Goal: Information Seeking & Learning: Compare options

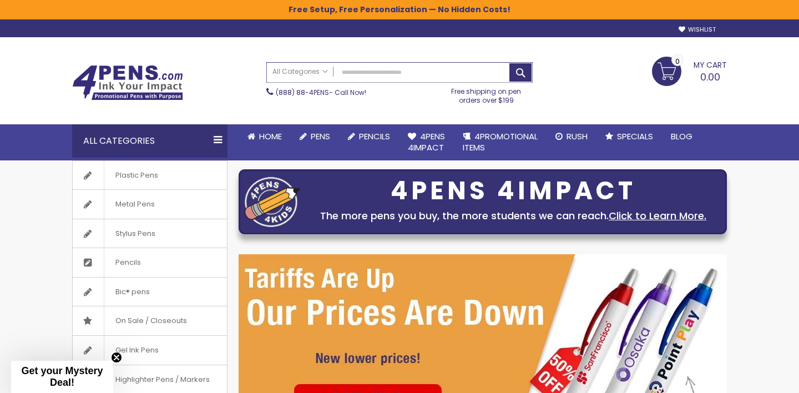
click at [369, 73] on input "Search" at bounding box center [399, 72] width 265 height 19
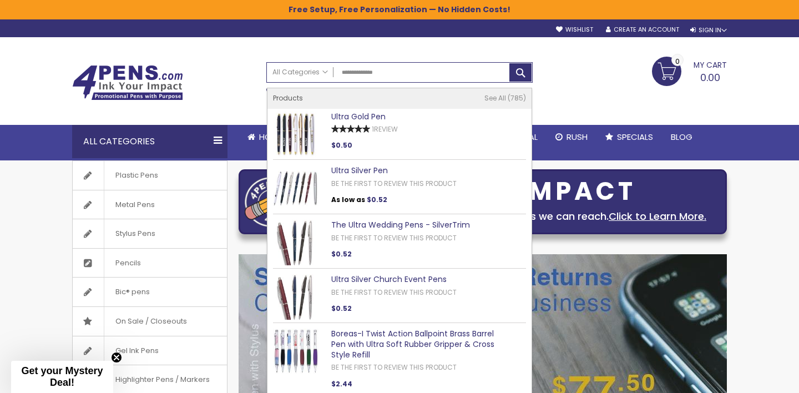
type input "**********"
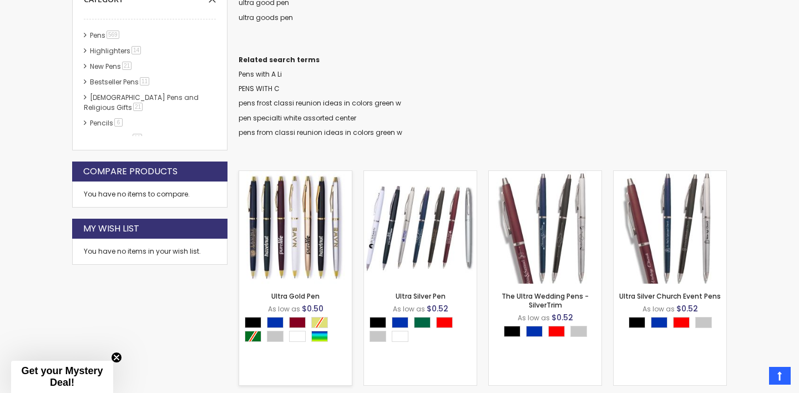
scroll to position [277, 0]
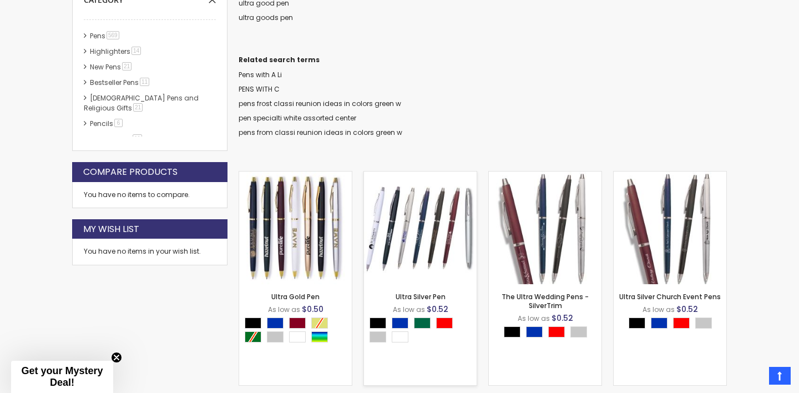
click at [317, 207] on img at bounding box center [295, 227] width 113 height 113
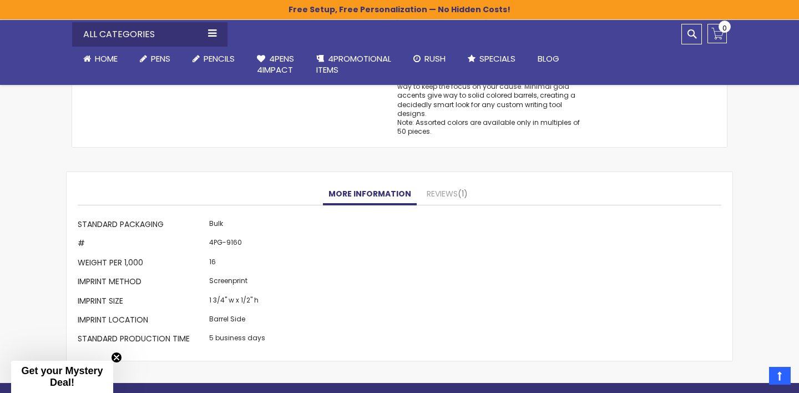
scroll to position [1042, 0]
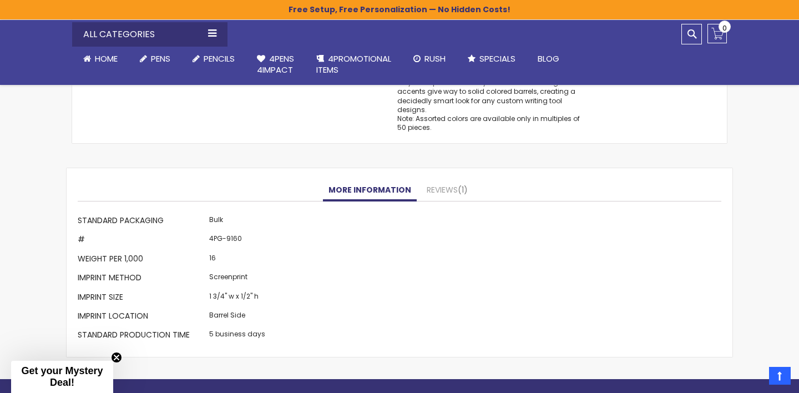
click at [237, 241] on td "4PG-9160" at bounding box center [237, 240] width 62 height 19
click at [233, 240] on td "4PG-9160" at bounding box center [237, 240] width 62 height 19
copy td "9160"
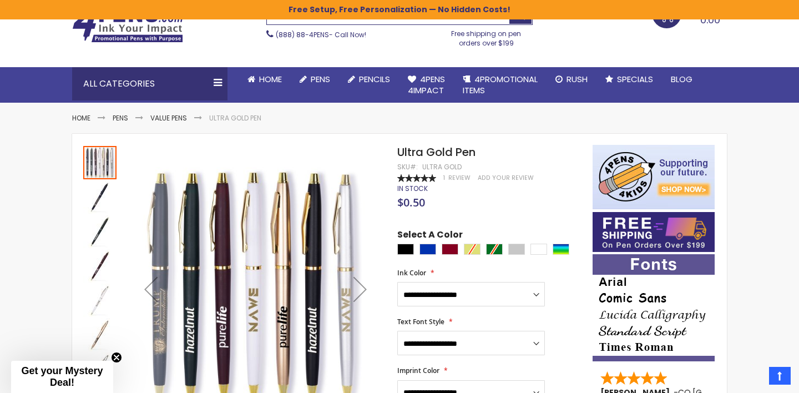
scroll to position [0, 0]
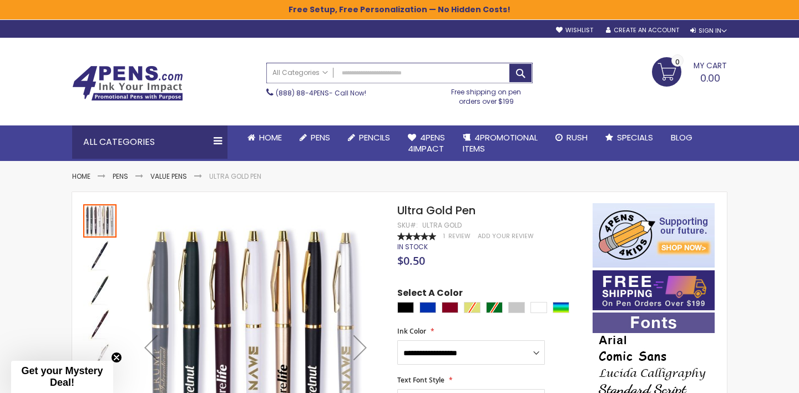
click at [352, 73] on input "Search" at bounding box center [399, 72] width 265 height 19
paste input "**********"
type input "**********"
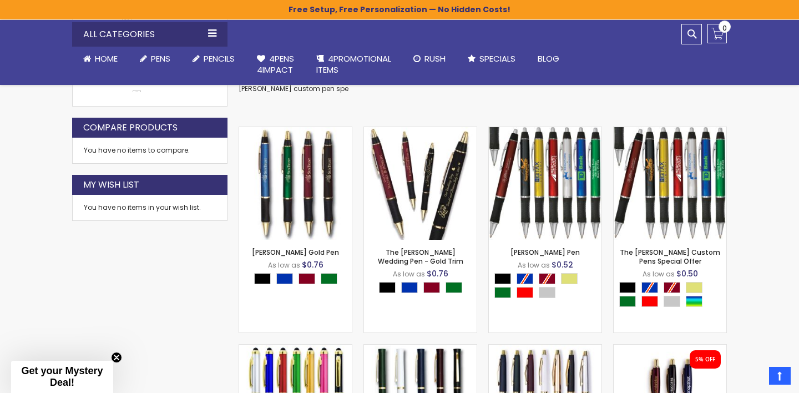
scroll to position [328, 0]
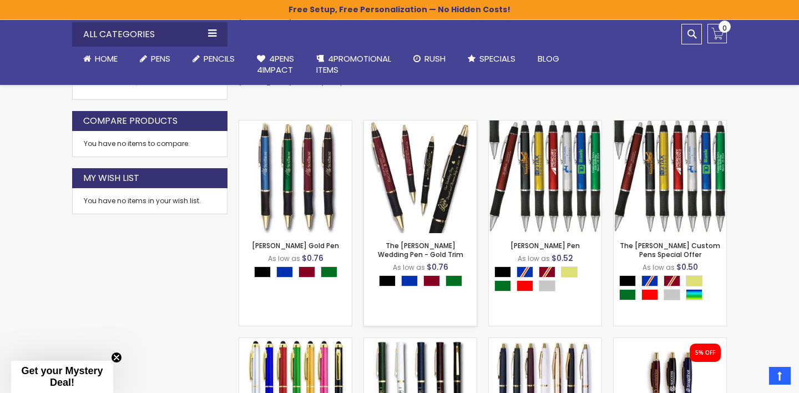
click at [410, 165] on img at bounding box center [420, 176] width 113 height 113
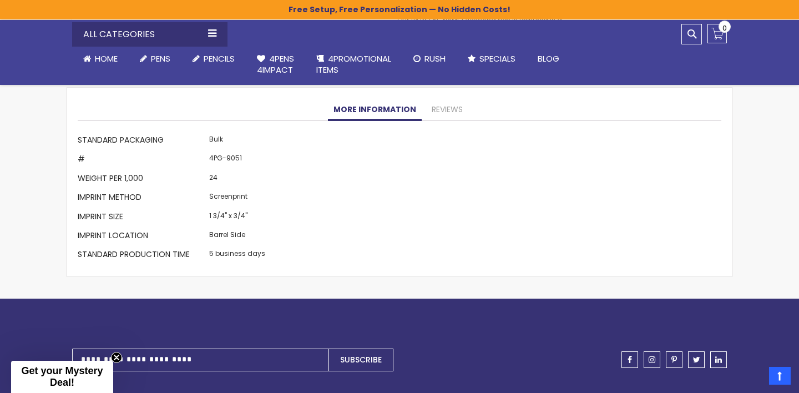
scroll to position [1063, 0]
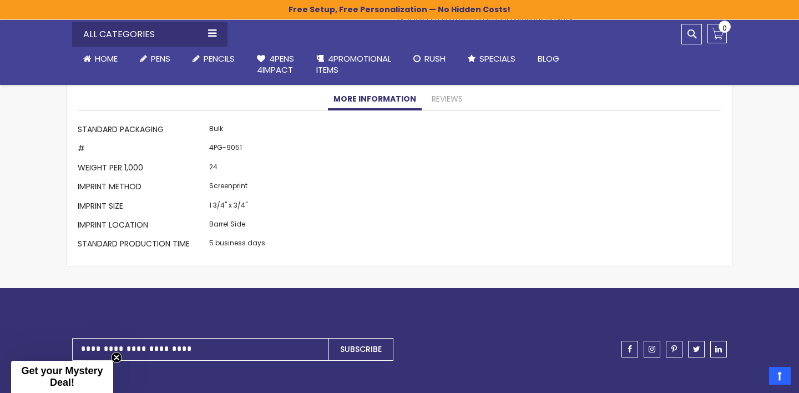
click at [228, 147] on td "4PG-9051" at bounding box center [237, 149] width 62 height 19
copy td "9051"
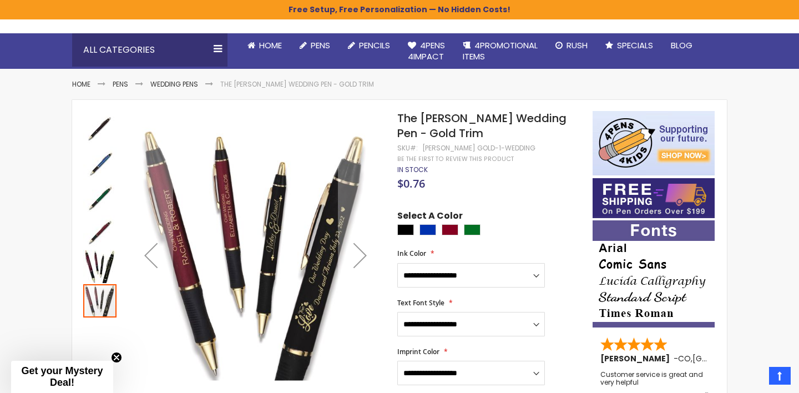
scroll to position [80, 0]
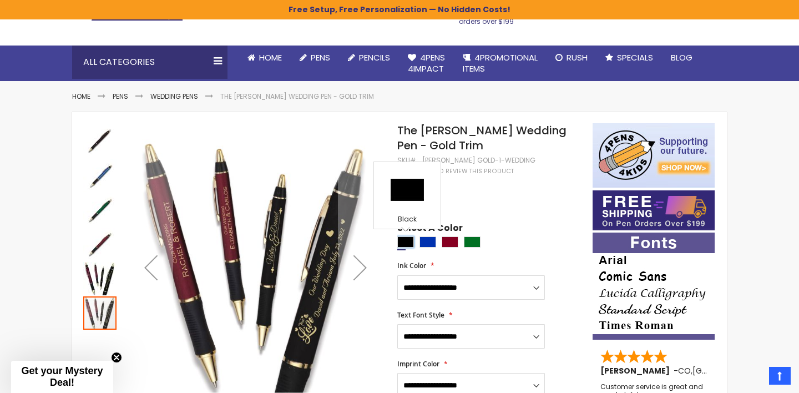
click at [409, 241] on div "Black" at bounding box center [405, 241] width 17 height 11
type input "****"
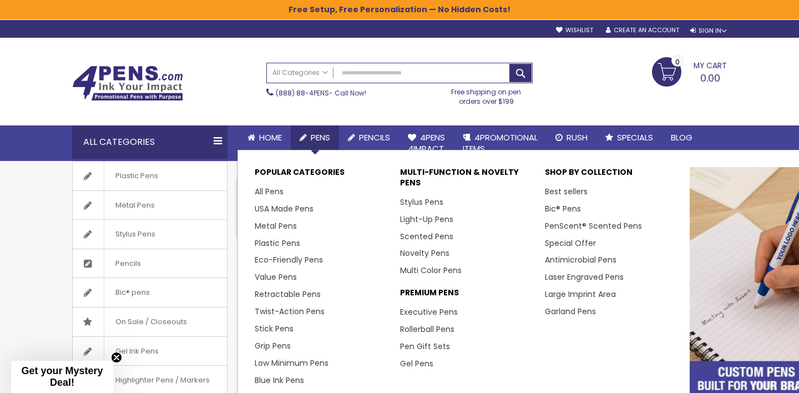
click at [320, 136] on span "Pens" at bounding box center [320, 137] width 19 height 12
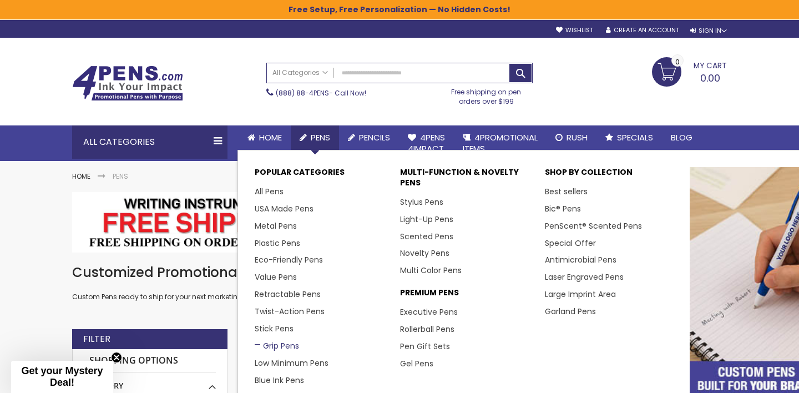
click at [263, 344] on link "Grip Pens" at bounding box center [277, 345] width 44 height 11
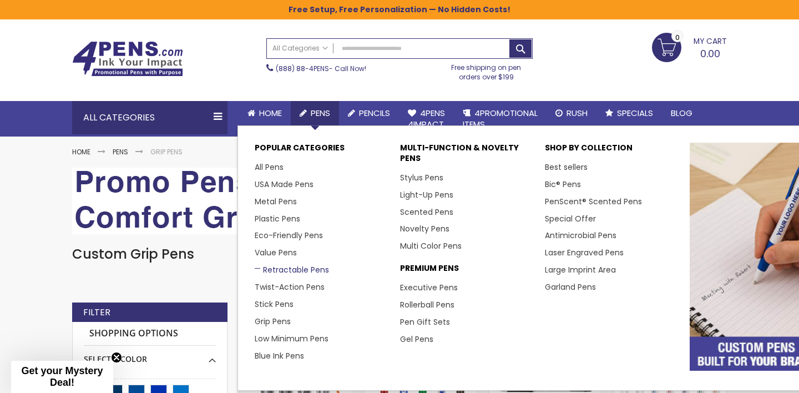
scroll to position [29, 0]
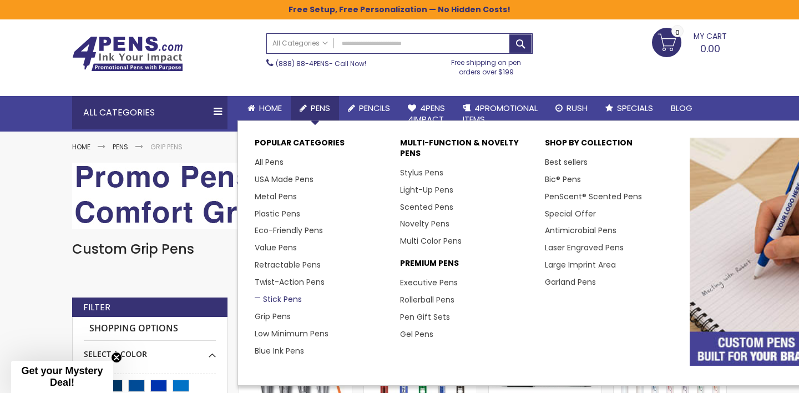
click at [270, 298] on link "Stick Pens" at bounding box center [278, 298] width 47 height 11
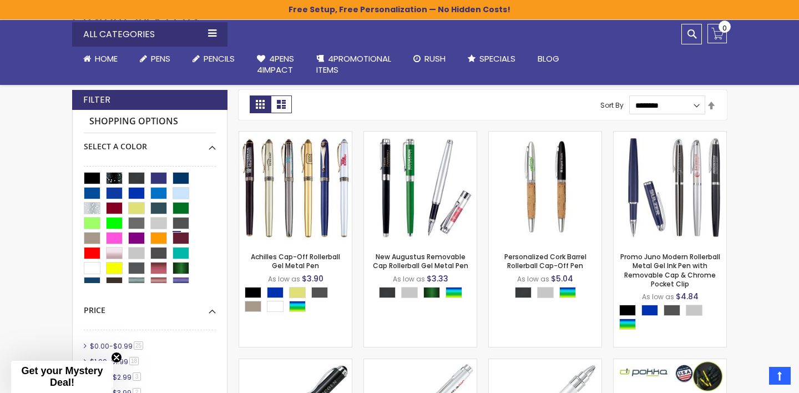
scroll to position [247, 0]
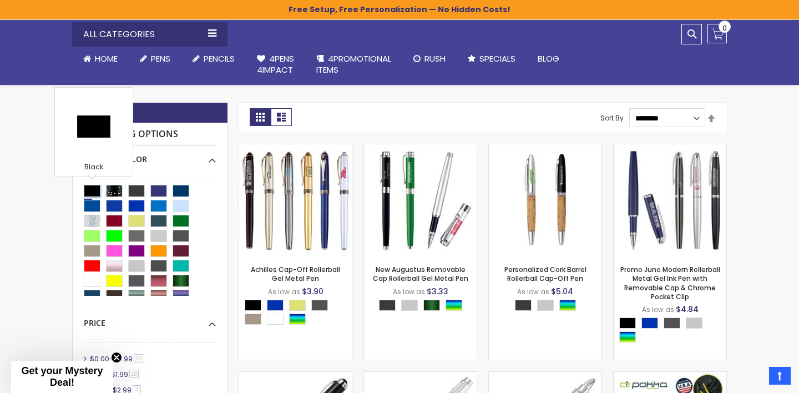
click at [89, 194] on div "Black" at bounding box center [92, 191] width 17 height 12
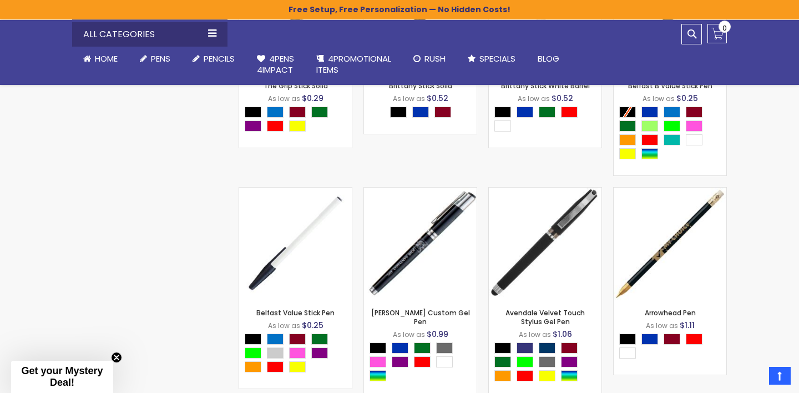
scroll to position [866, 0]
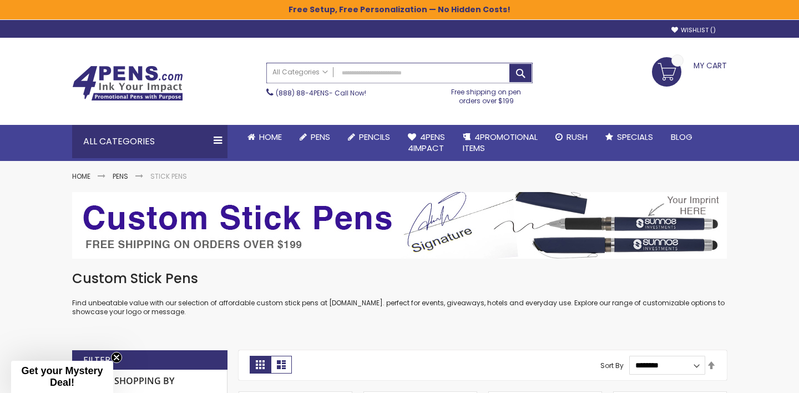
click at [405, 73] on input "Search" at bounding box center [399, 72] width 265 height 19
paste input "**********"
type input "**********"
click at [509, 64] on button "Search" at bounding box center [520, 73] width 22 height 18
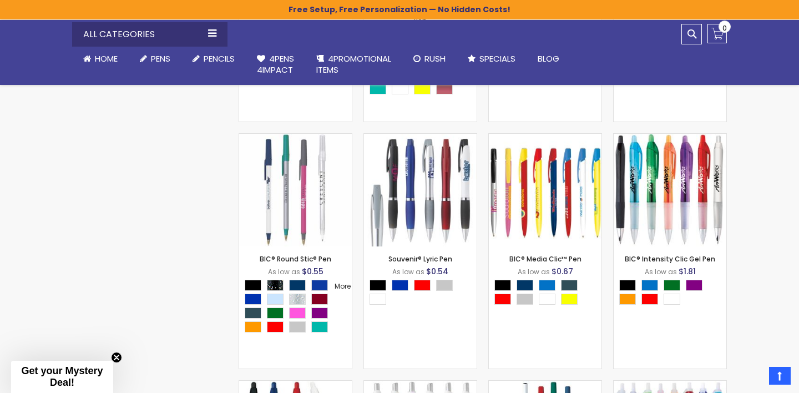
scroll to position [1249, 0]
